Goal: Transaction & Acquisition: Purchase product/service

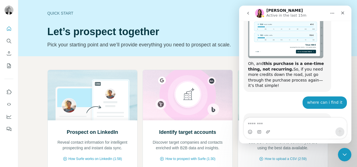
scroll to position [572, 0]
click at [307, 117] on link "clicking on this link" at bounding box center [286, 122] width 77 height 10
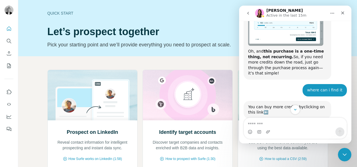
scroll to position [585, 0]
click at [306, 104] on link "clicking on this link" at bounding box center [286, 109] width 77 height 10
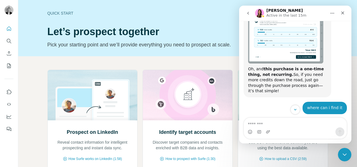
scroll to position [567, 0]
click at [319, 122] on link "clicking on this link" at bounding box center [286, 127] width 77 height 10
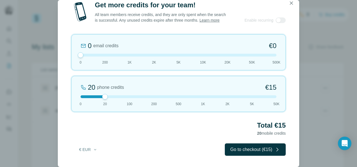
drag, startPoint x: 103, startPoint y: 54, endPoint x: 79, endPoint y: 52, distance: 24.2
click at [79, 52] on div "0 email credits €0 0 200 1K 2K 5K 10K 20K 50K 500K" at bounding box center [178, 52] width 214 height 36
click at [126, 96] on div at bounding box center [178, 96] width 196 height 3
click at [153, 96] on div at bounding box center [178, 96] width 196 height 3
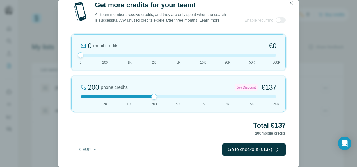
click at [144, 95] on div at bounding box center [178, 96] width 196 height 3
click at [143, 95] on div at bounding box center [178, 96] width 196 height 3
click at [142, 95] on div at bounding box center [178, 96] width 196 height 3
click at [153, 96] on div at bounding box center [178, 96] width 196 height 3
click at [131, 96] on div at bounding box center [178, 96] width 196 height 3
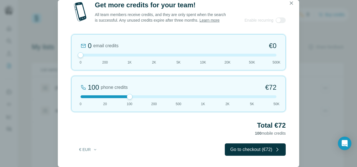
click at [155, 97] on div at bounding box center [178, 96] width 196 height 3
click at [130, 96] on div at bounding box center [178, 96] width 196 height 3
click at [155, 98] on div at bounding box center [178, 96] width 196 height 3
click at [130, 95] on div "200 phone credits 5% Discount €137 0 20 100 200 500 1K 2K 5K 50K" at bounding box center [178, 94] width 214 height 36
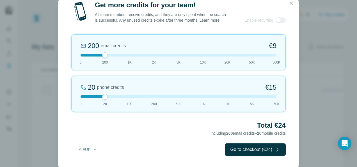
click at [82, 54] on div at bounding box center [178, 55] width 196 height 3
click at [130, 98] on div "20 phone credits €15 0 20 100 200 500 1K 2K 5K 50K" at bounding box center [178, 94] width 214 height 36
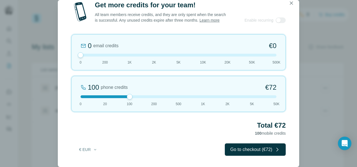
click at [203, 97] on div at bounding box center [178, 96] width 196 height 3
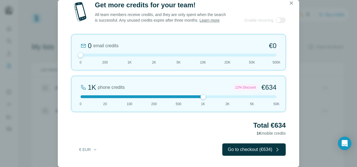
click at [130, 96] on div at bounding box center [178, 96] width 196 height 3
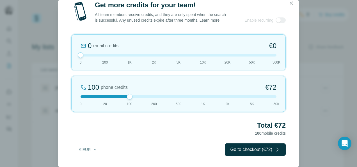
click at [153, 96] on div at bounding box center [178, 96] width 196 height 3
click at [130, 96] on div at bounding box center [178, 96] width 196 height 3
click at [107, 95] on div at bounding box center [178, 96] width 196 height 3
click at [129, 98] on div "20 phone credits €15 0 20 100 200 500 1K 2K 5K 50K" at bounding box center [178, 94] width 214 height 36
click at [154, 98] on div "100 phone credits €72 0 20 100 200 500 1K 2K 5K 50K" at bounding box center [178, 94] width 214 height 36
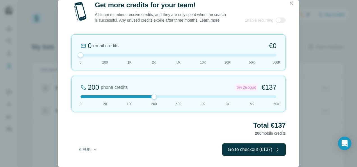
click at [179, 96] on div at bounding box center [178, 96] width 196 height 3
click at [108, 96] on div at bounding box center [178, 96] width 196 height 3
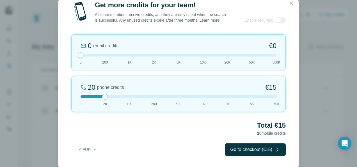
click at [129, 95] on div at bounding box center [178, 96] width 196 height 3
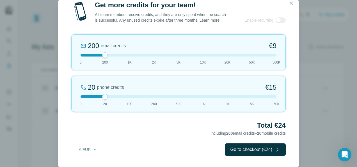
click at [83, 54] on div at bounding box center [178, 55] width 196 height 3
click at [273, 95] on div at bounding box center [178, 96] width 196 height 3
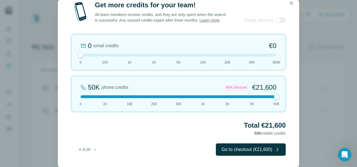
click at [251, 96] on div at bounding box center [178, 96] width 196 height 3
click at [227, 97] on div at bounding box center [178, 96] width 196 height 3
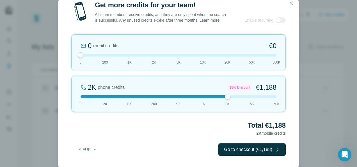
click at [204, 96] on div at bounding box center [178, 96] width 196 height 3
click at [177, 57] on div "0 email credits €0 0 200 1K 2K 5K 10K 20K 50K 500K" at bounding box center [178, 52] width 214 height 36
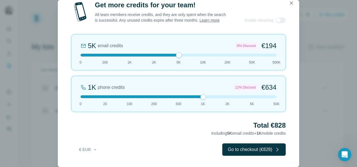
click at [82, 55] on div at bounding box center [178, 55] width 196 height 3
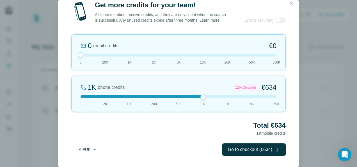
click at [96, 147] on button "€ EUR" at bounding box center [88, 149] width 26 height 10
click at [116, 132] on div "Total €634 1K mobile credits" at bounding box center [178, 129] width 214 height 16
click at [132, 96] on div at bounding box center [178, 96] width 196 height 3
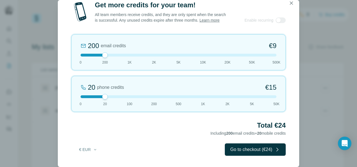
click at [82, 54] on div at bounding box center [178, 55] width 196 height 3
click at [132, 96] on div at bounding box center [178, 96] width 196 height 3
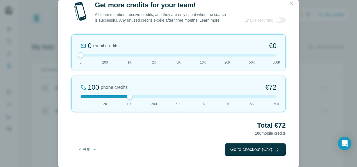
click at [154, 96] on div at bounding box center [178, 96] width 196 height 3
click at [180, 98] on div at bounding box center [178, 96] width 196 height 3
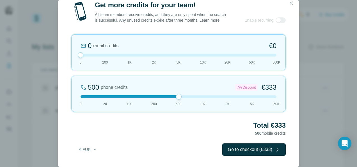
click at [204, 97] on div at bounding box center [178, 96] width 196 height 3
click at [274, 96] on div at bounding box center [178, 96] width 196 height 3
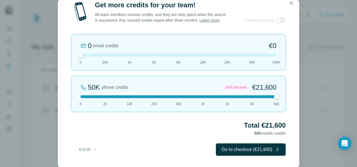
click at [154, 96] on div at bounding box center [178, 96] width 196 height 3
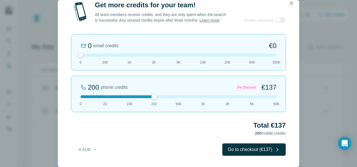
click at [177, 96] on div at bounding box center [178, 96] width 196 height 3
click at [129, 94] on div "500 phone credits 7% Discount €333 0 20 100 200 500 1K 2K 5K 50K" at bounding box center [178, 94] width 214 height 36
